Goal: Information Seeking & Learning: Compare options

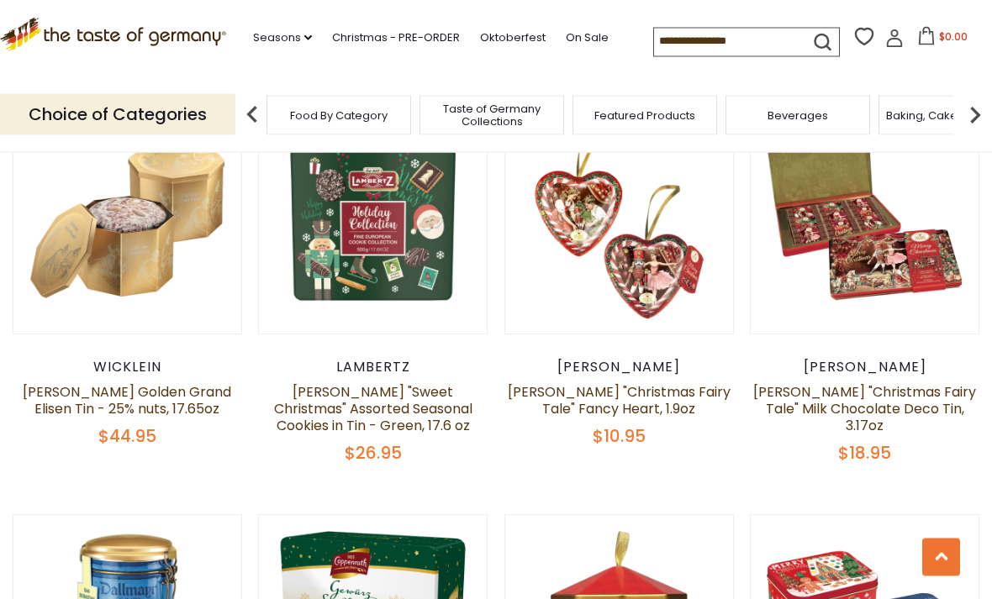
scroll to position [2033, 0]
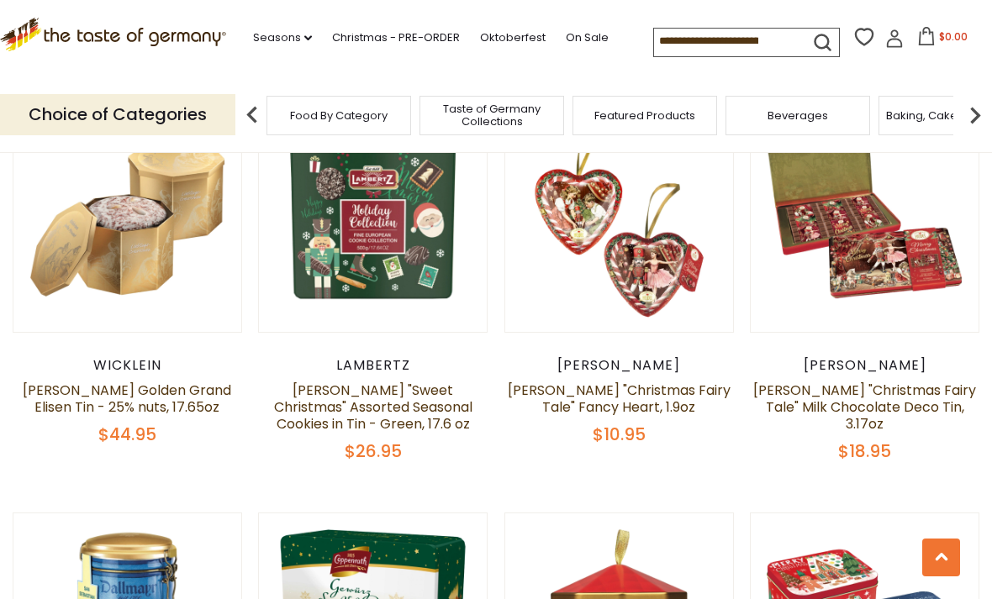
click at [380, 381] on link "[PERSON_NAME] "Sweet Christmas" Assorted Seasonal Cookies in Tin - Green, 17.6 …" at bounding box center [373, 407] width 198 height 53
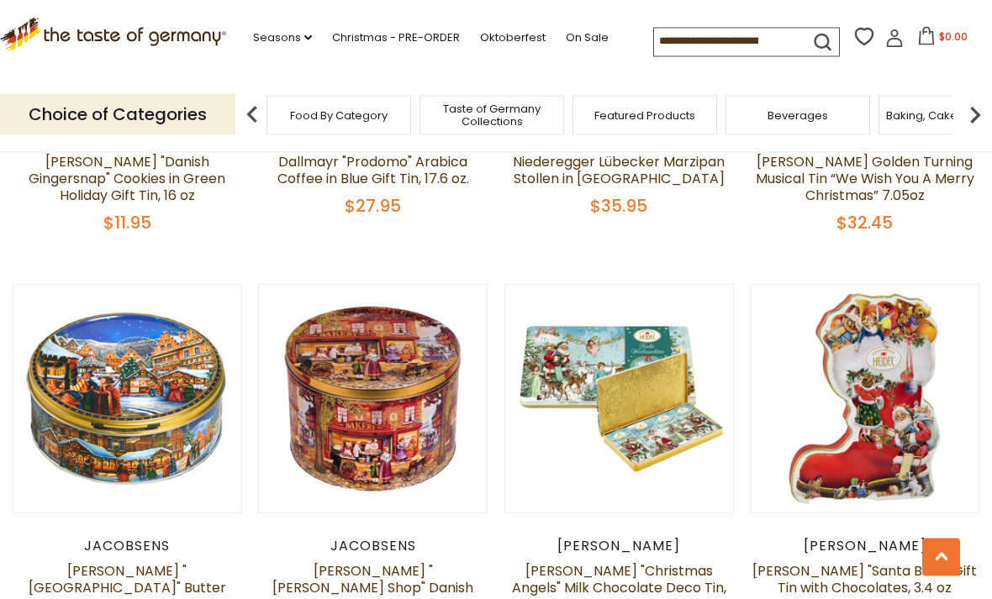
scroll to position [3090, 0]
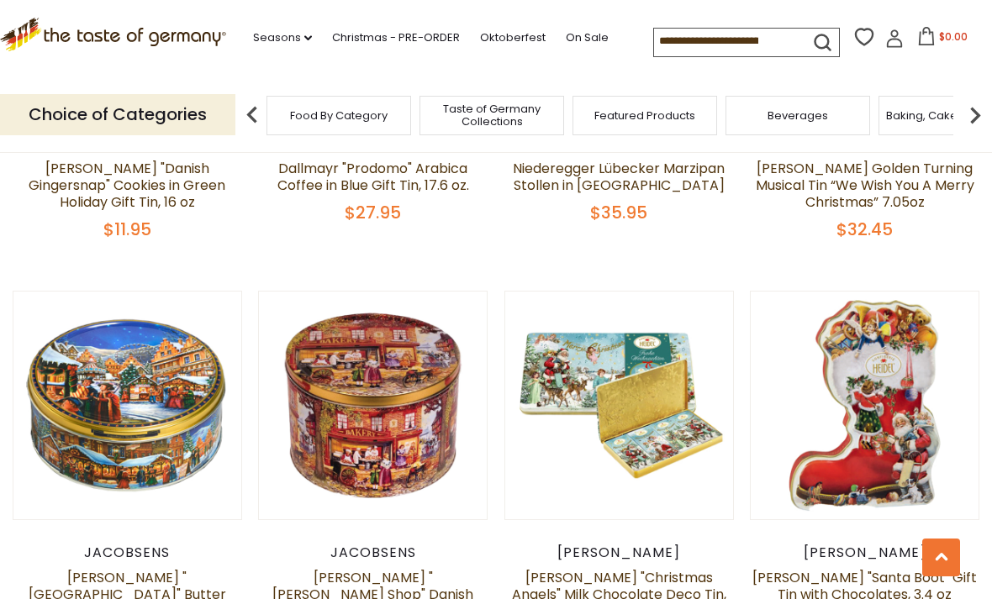
click at [404, 568] on link "[PERSON_NAME] "[PERSON_NAME] Shop" Danish Butter Cookies in Large Vintage Gift …" at bounding box center [373, 603] width 207 height 70
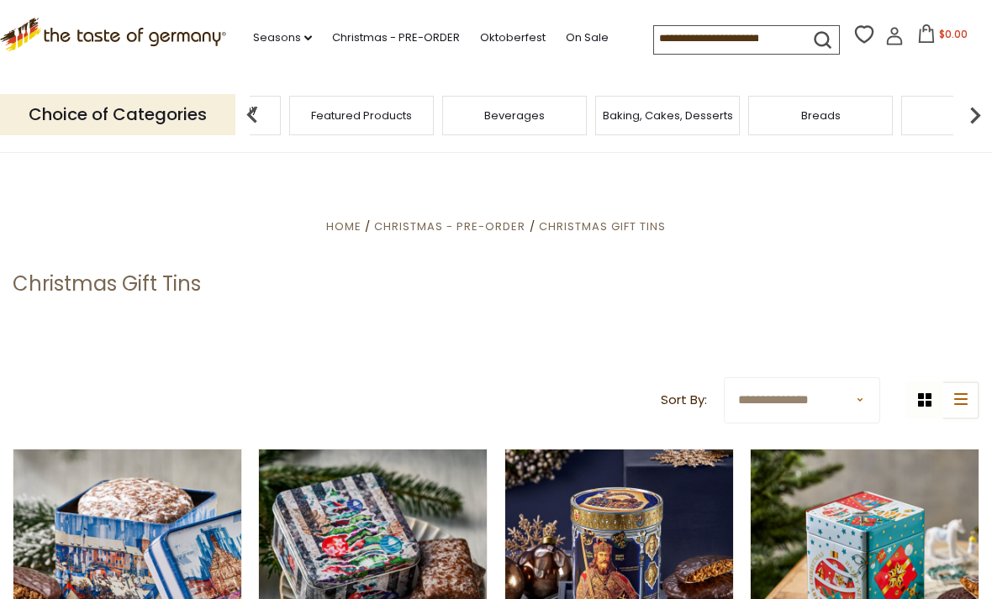
click at [276, 117] on span "Taste of Germany Collections" at bounding box center [208, 115] width 134 height 25
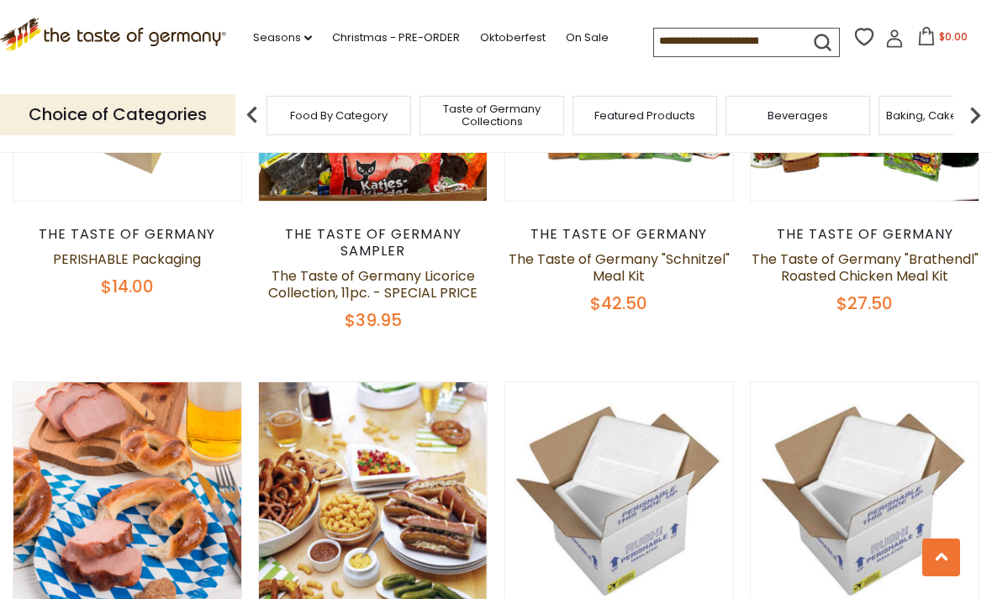
scroll to position [772, 0]
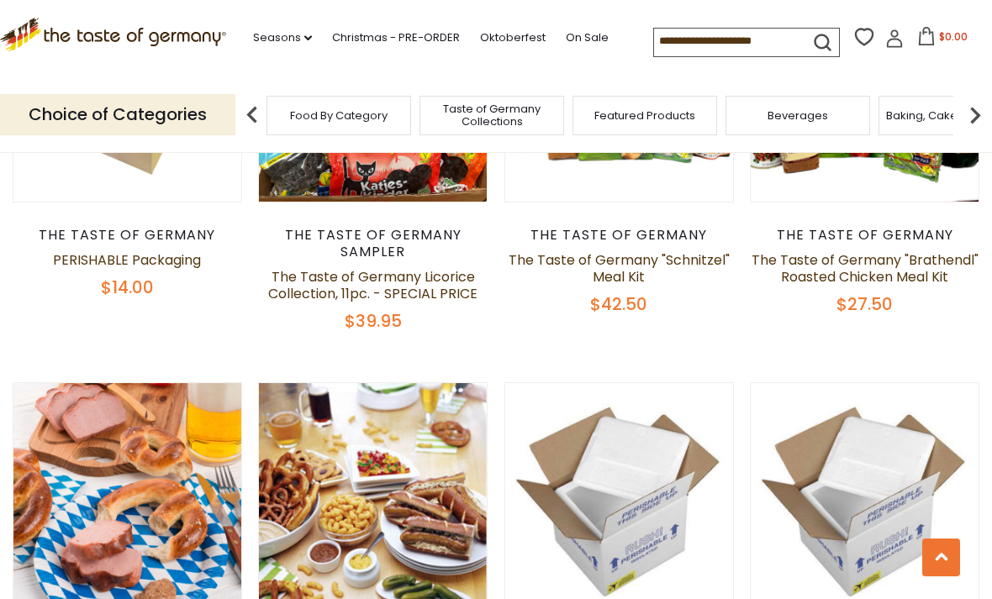
click at [351, 45] on link "Christmas - PRE-ORDER" at bounding box center [396, 38] width 128 height 18
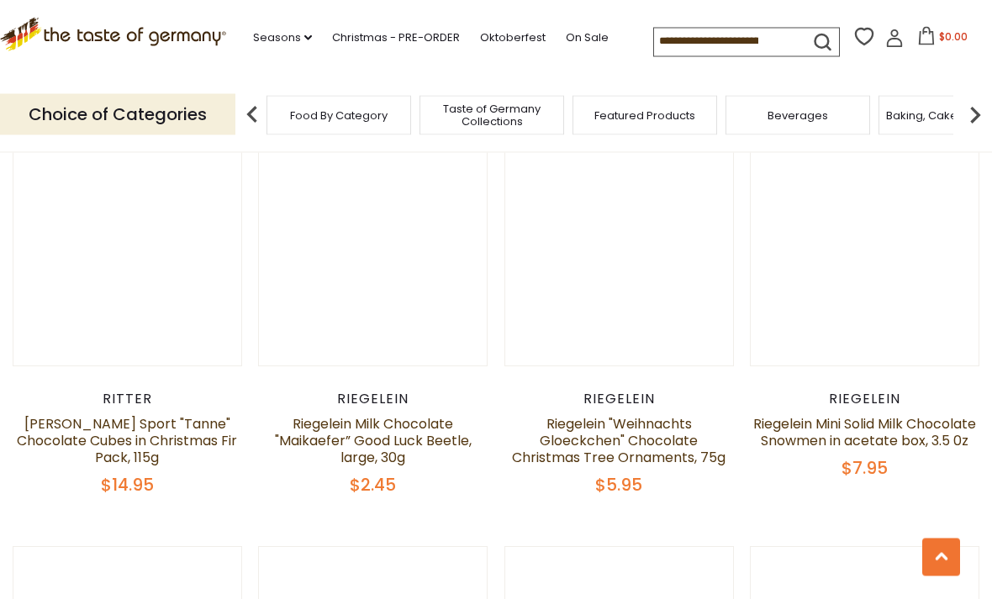
scroll to position [2439, 0]
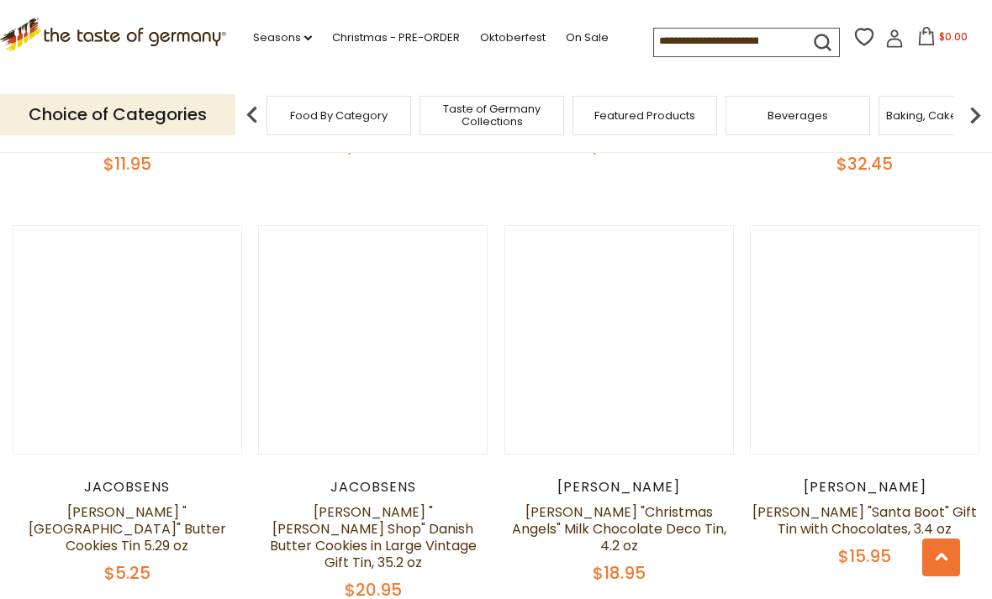
scroll to position [3111, 0]
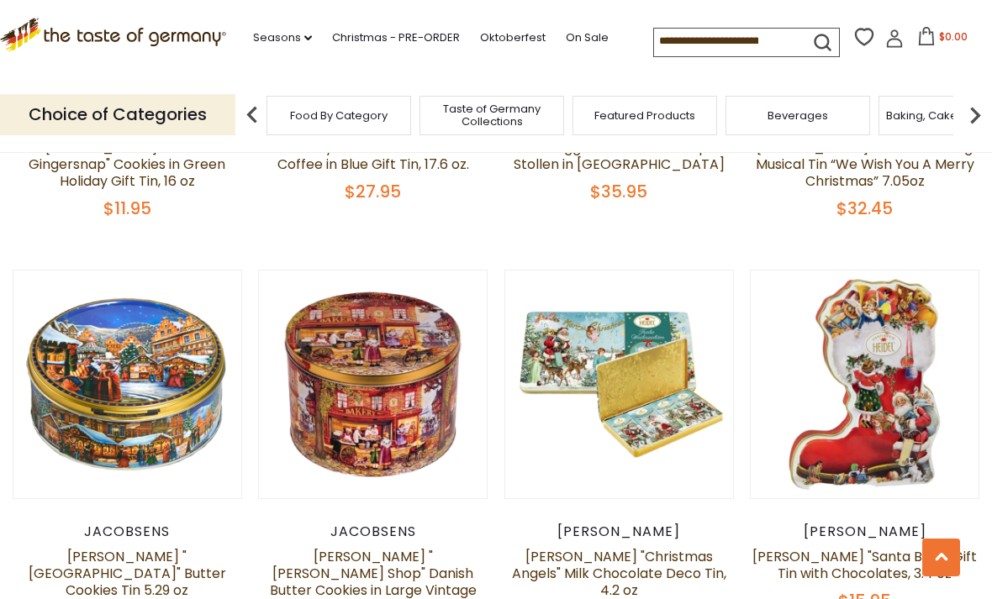
click at [393, 547] on link "[PERSON_NAME] "[PERSON_NAME] Shop" Danish Butter Cookies in Large Vintage Gift …" at bounding box center [373, 582] width 207 height 70
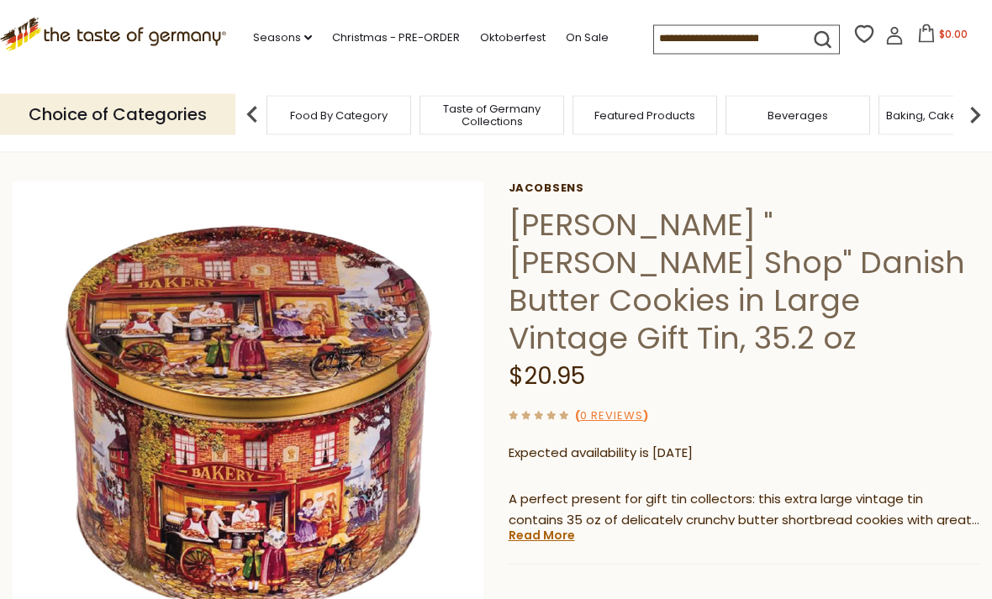
scroll to position [76, 0]
click at [549, 527] on link "Read More" at bounding box center [542, 535] width 66 height 17
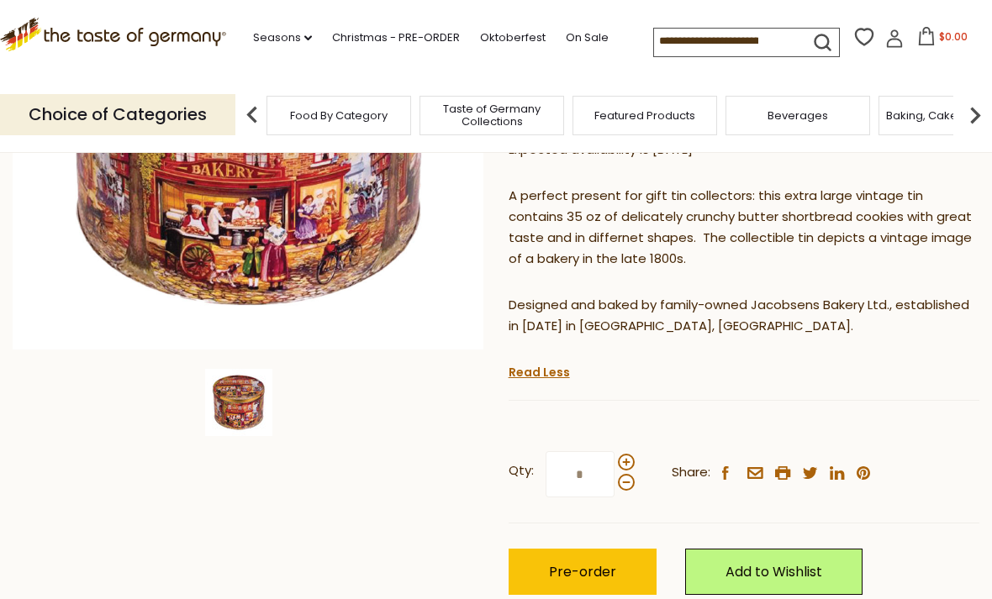
scroll to position [382, 0]
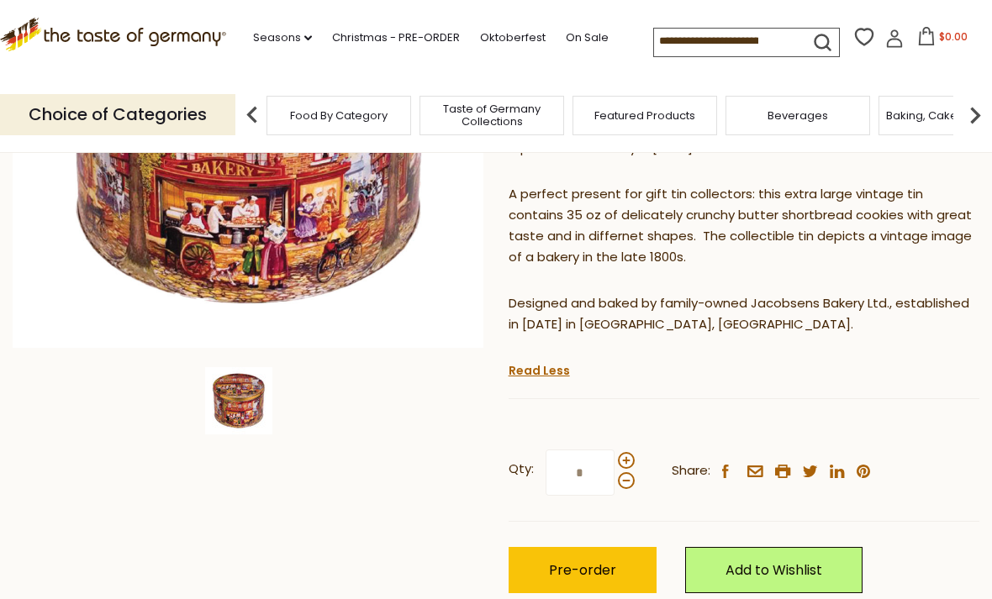
click at [717, 47] on input at bounding box center [725, 41] width 142 height 24
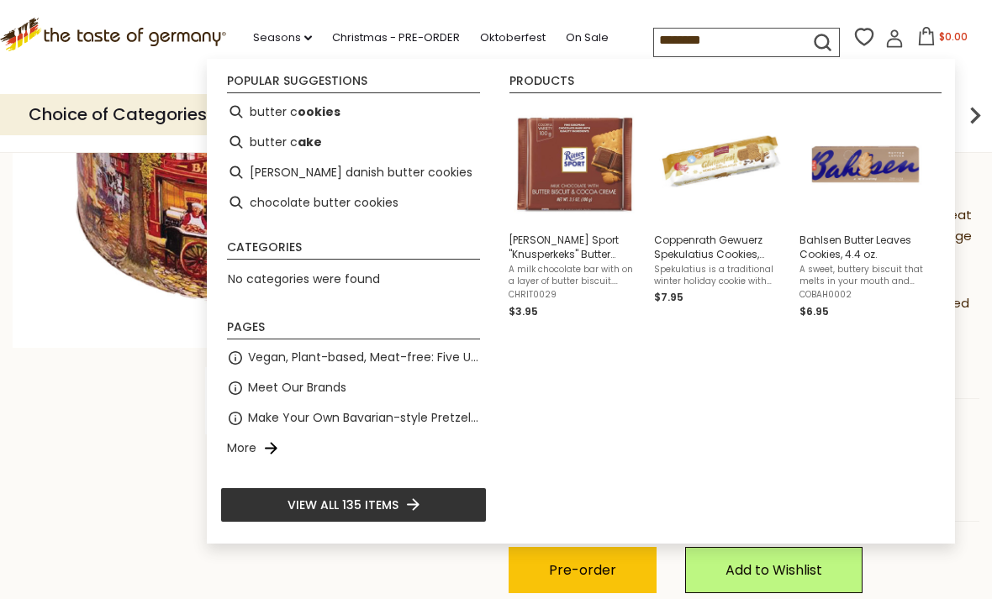
click at [323, 101] on li "butter c ookies" at bounding box center [353, 112] width 266 height 30
type input "**********"
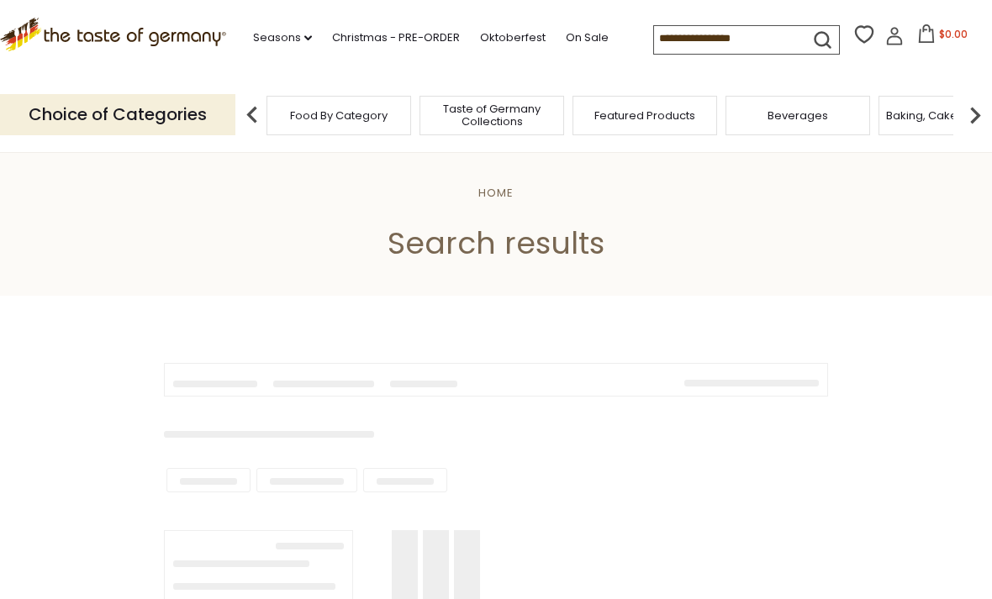
type input "**********"
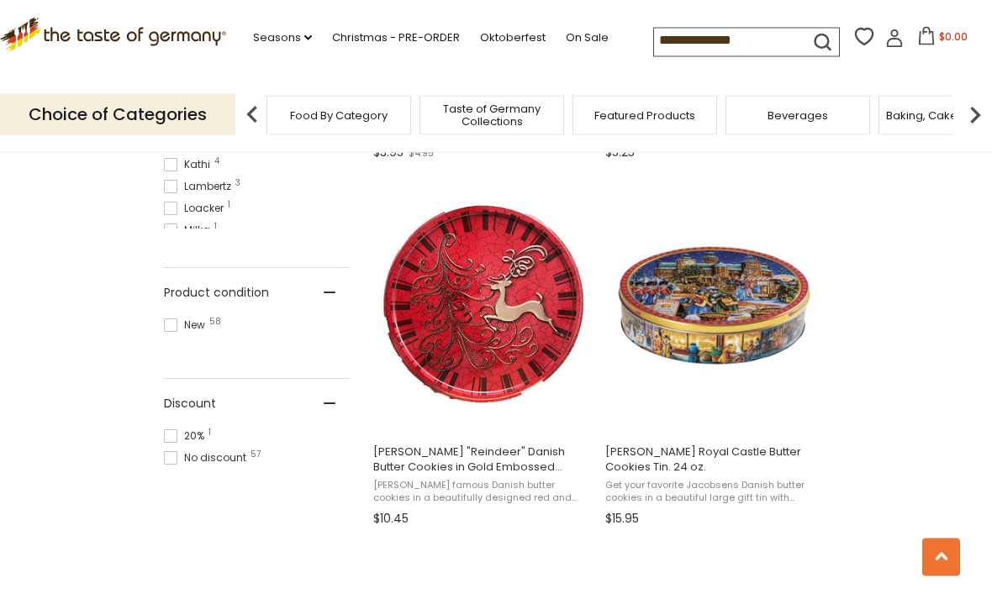
scroll to position [1019, 0]
click at [472, 310] on img at bounding box center [482, 305] width 223 height 223
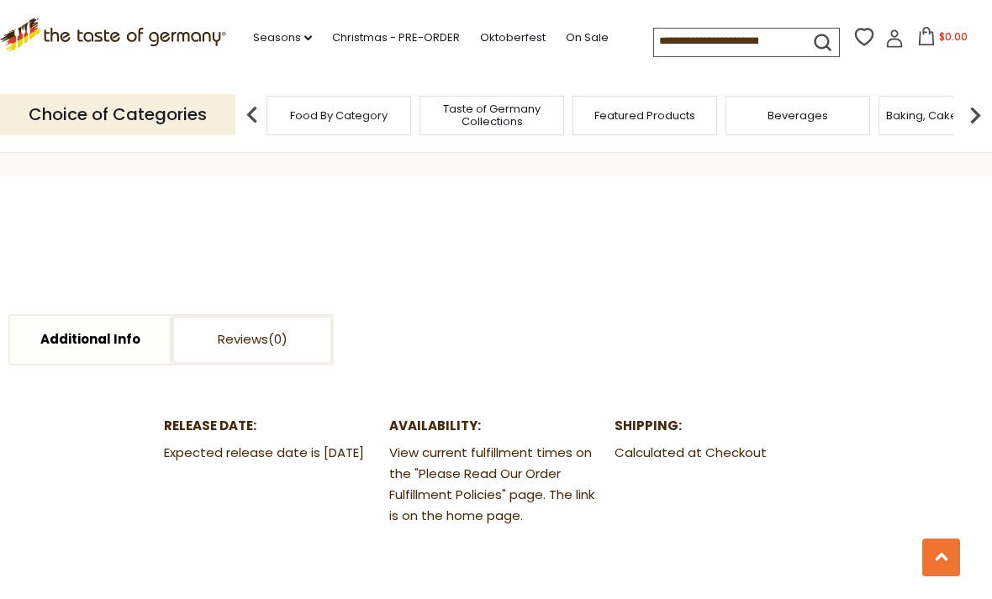
scroll to position [645, 0]
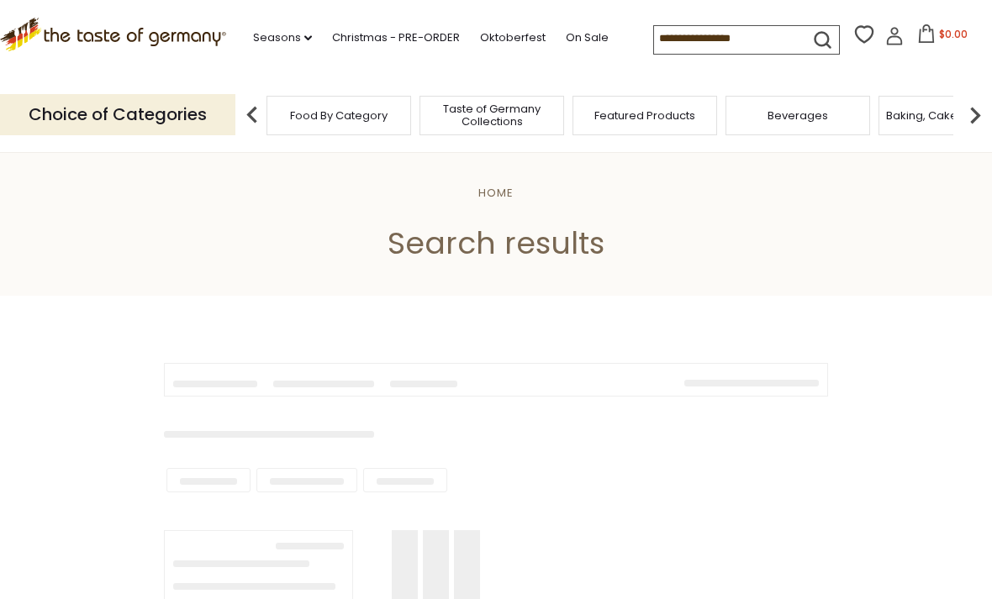
type input "**********"
